Goal: Task Accomplishment & Management: Use online tool/utility

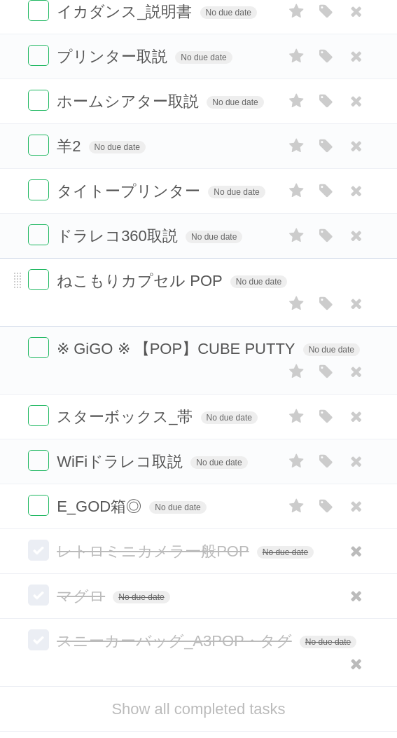
scroll to position [37, 0]
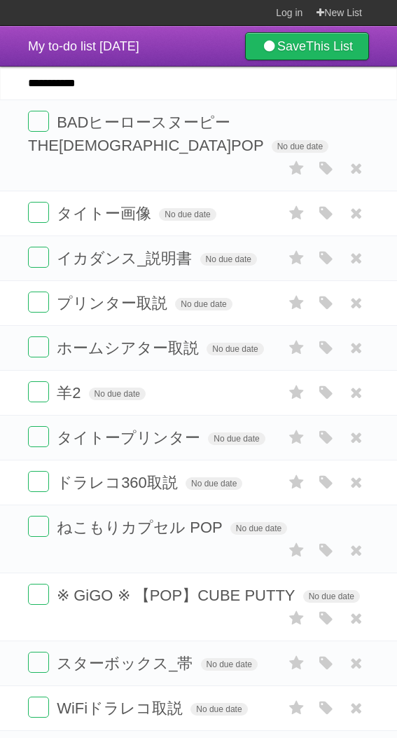
type input "**********"
click input "*********" at bounding box center [0, 0] width 0 height 0
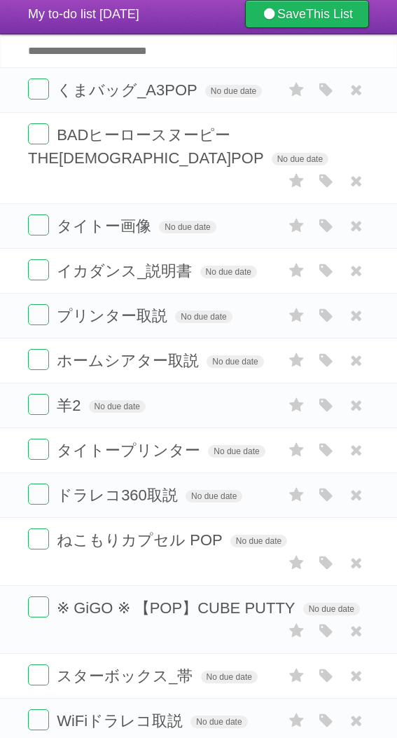
scroll to position [261, 0]
